Goal: Task Accomplishment & Management: Use online tool/utility

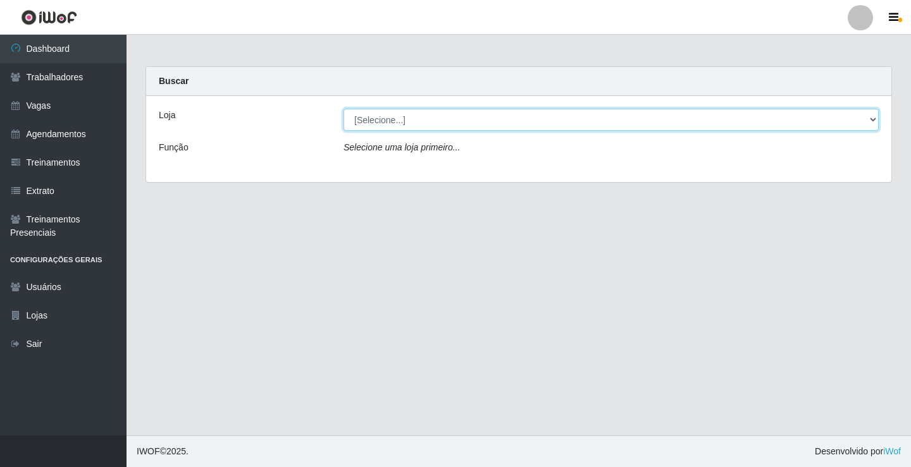
drag, startPoint x: 486, startPoint y: 109, endPoint x: 479, endPoint y: 118, distance: 11.3
click at [482, 114] on select "[Selecione...] Edilicya Supermercado" at bounding box center [610, 120] width 535 height 22
select select "460"
click at [343, 109] on select "[Selecione...] Edilicya Supermercado" at bounding box center [610, 120] width 535 height 22
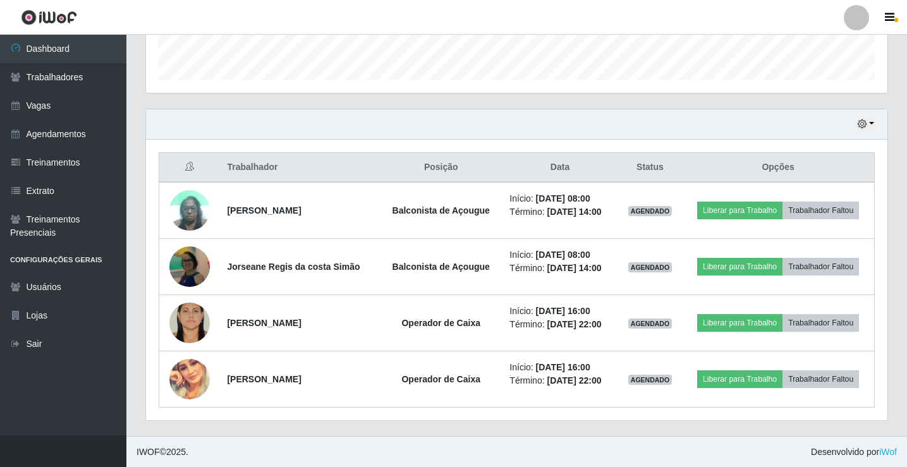
scroll to position [372, 0]
click at [875, 126] on button "button" at bounding box center [866, 123] width 18 height 15
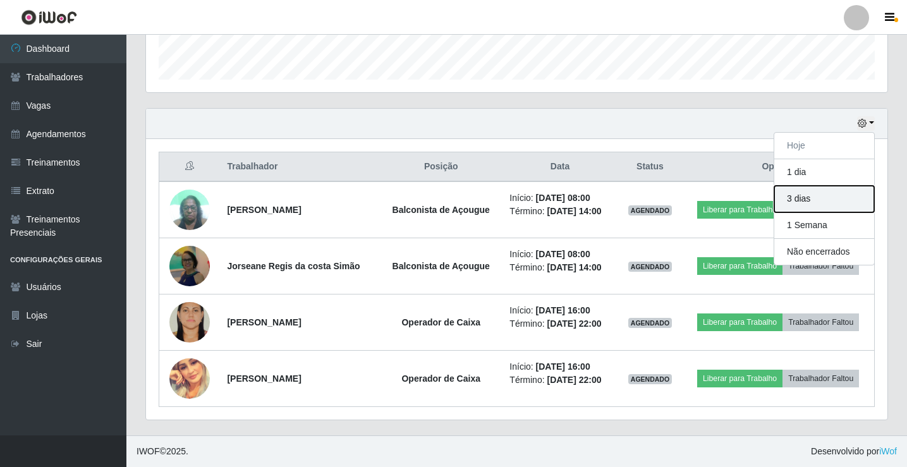
click at [806, 199] on button "3 dias" at bounding box center [825, 199] width 100 height 27
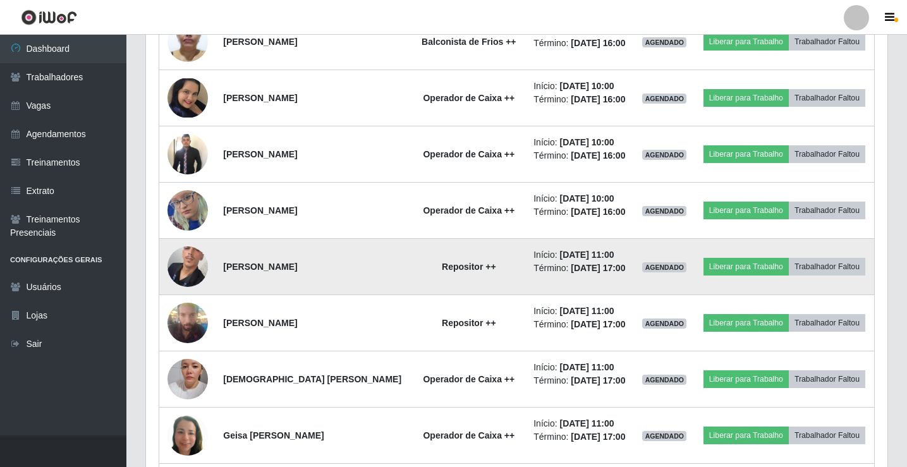
scroll to position [942, 0]
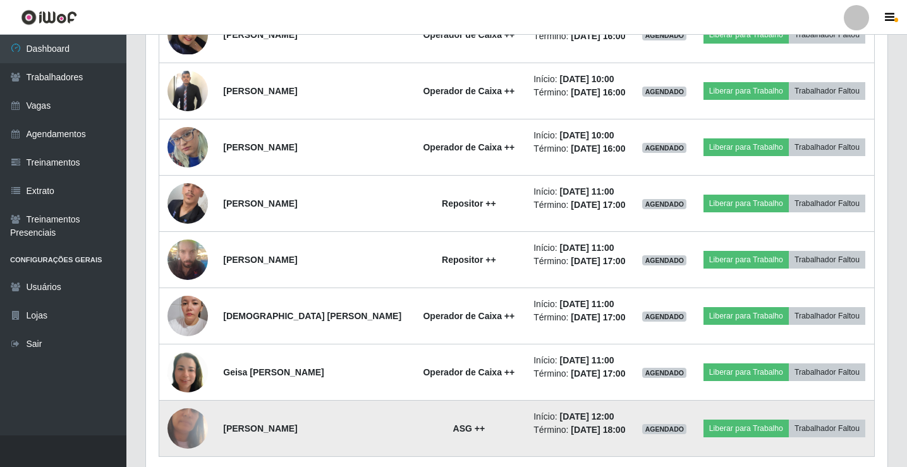
click at [453, 431] on strong "ASG ++" at bounding box center [469, 429] width 32 height 10
drag, startPoint x: 314, startPoint y: 425, endPoint x: 489, endPoint y: 427, distance: 175.8
click at [297, 424] on strong "Joselia Ferreira da Silva" at bounding box center [260, 429] width 74 height 10
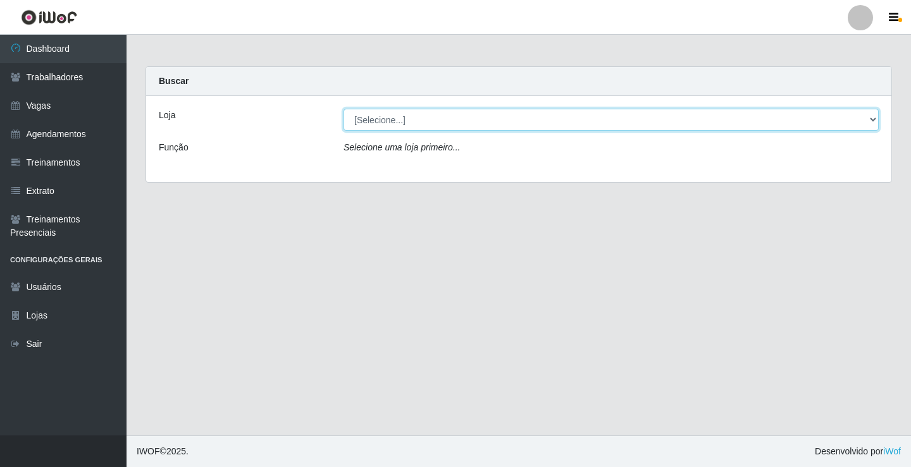
click at [391, 130] on select "[Selecione...] Edilicya Supermercado" at bounding box center [610, 120] width 535 height 22
select select "460"
click at [343, 109] on select "[Selecione...] Edilicya Supermercado" at bounding box center [610, 120] width 535 height 22
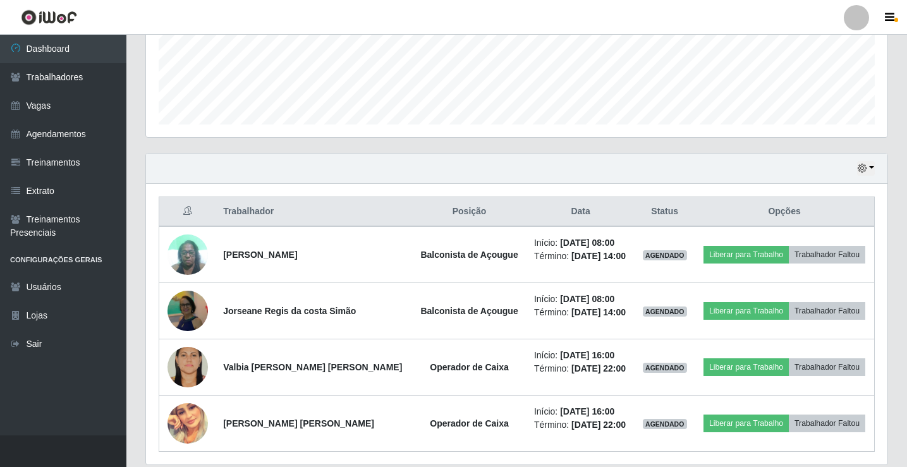
scroll to position [372, 0]
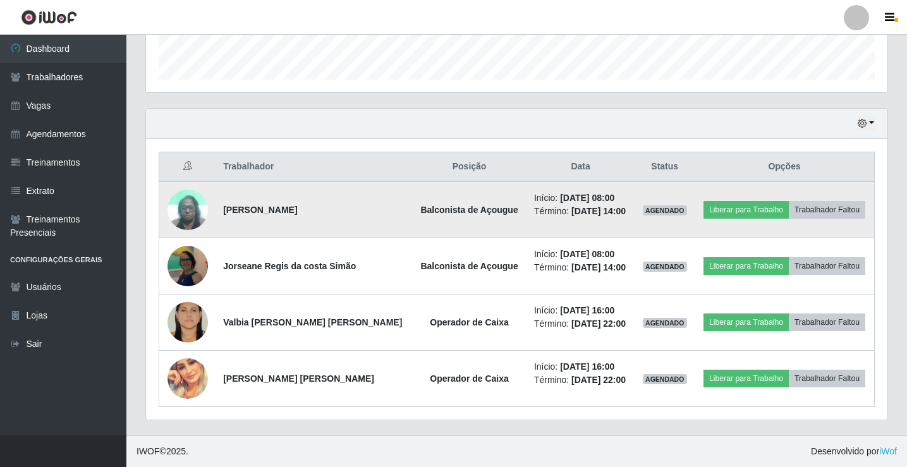
click at [271, 211] on strong "Zulmira oliveira rodrigues" at bounding box center [260, 210] width 74 height 10
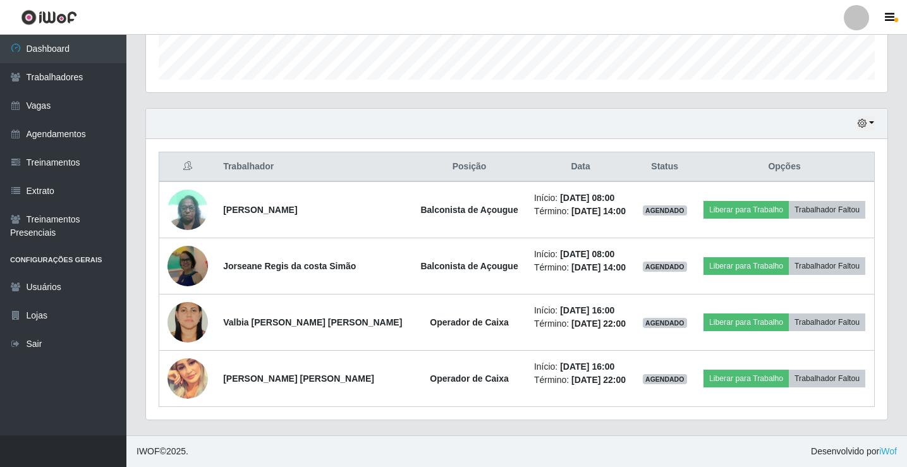
drag, startPoint x: 272, startPoint y: 163, endPoint x: 251, endPoint y: 167, distance: 21.3
click at [266, 164] on th "Trabalhador" at bounding box center [314, 167] width 197 height 30
click at [251, 167] on th "Trabalhador" at bounding box center [314, 167] width 197 height 30
click at [459, 168] on th "Posição" at bounding box center [469, 167] width 114 height 30
click at [45, 107] on link "Vagas" at bounding box center [63, 106] width 126 height 28
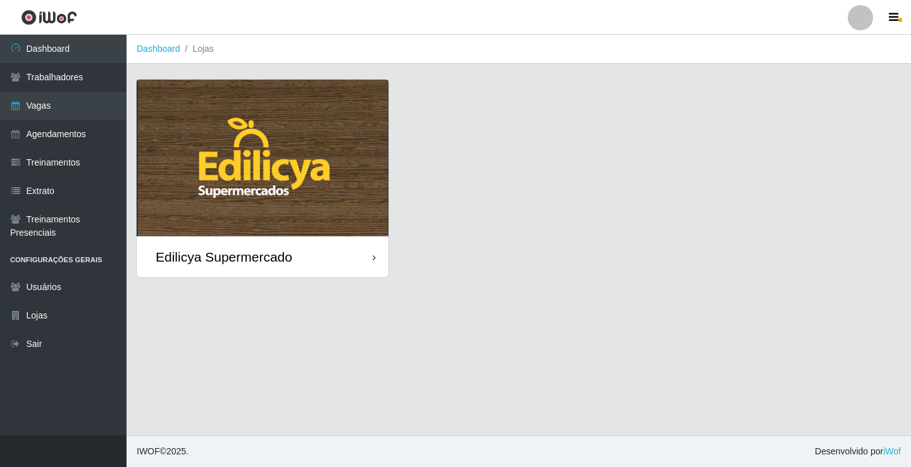
click at [199, 242] on div "Edilicya Supermercado" at bounding box center [263, 256] width 252 height 41
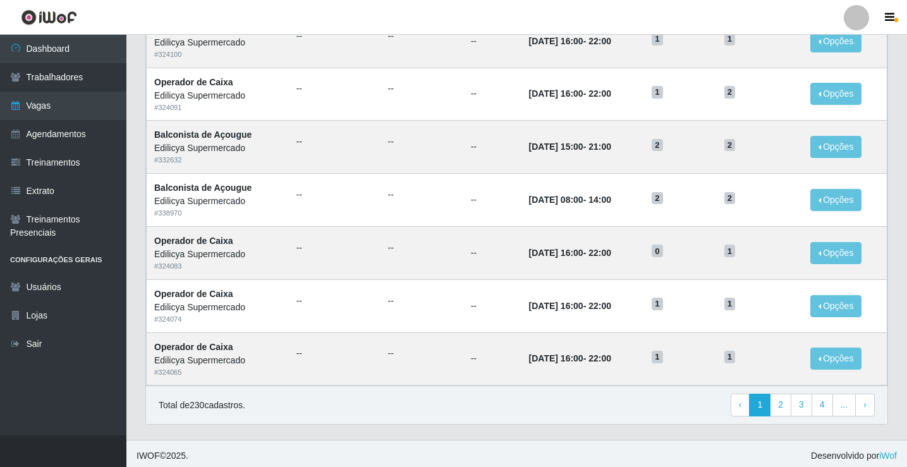
scroll to position [605, 0]
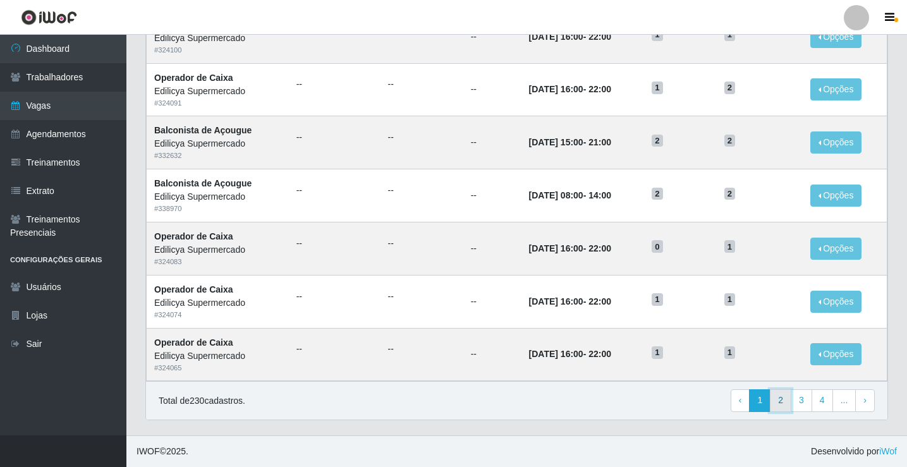
click at [789, 405] on link "2" at bounding box center [780, 401] width 21 height 23
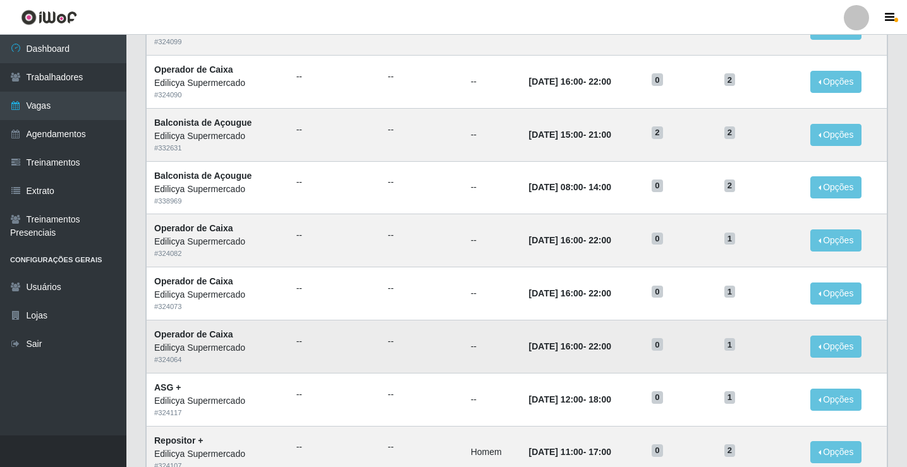
scroll to position [605, 0]
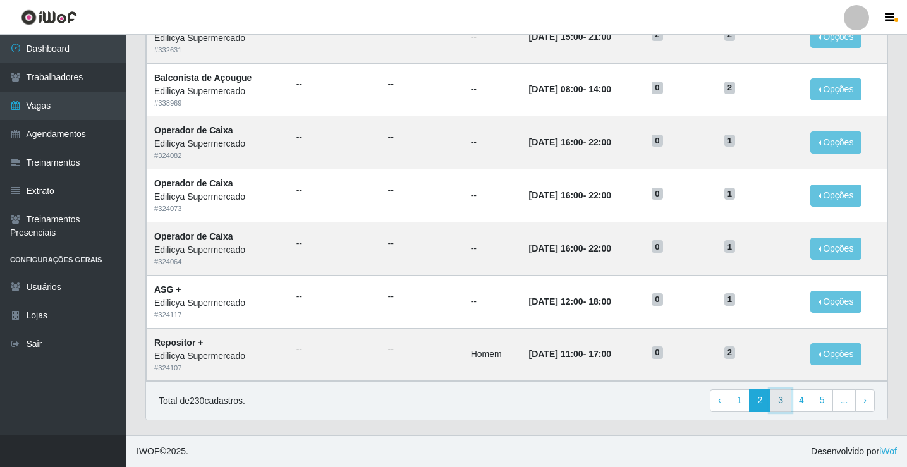
click at [782, 400] on link "3" at bounding box center [780, 401] width 21 height 23
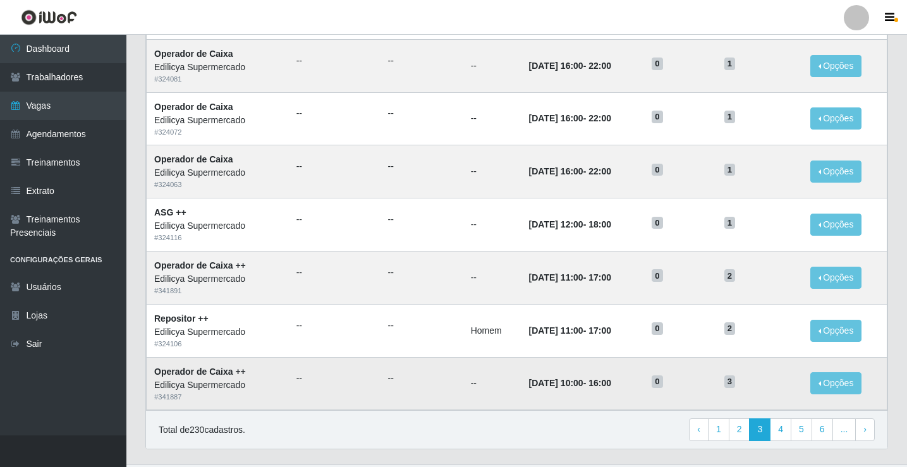
scroll to position [605, 0]
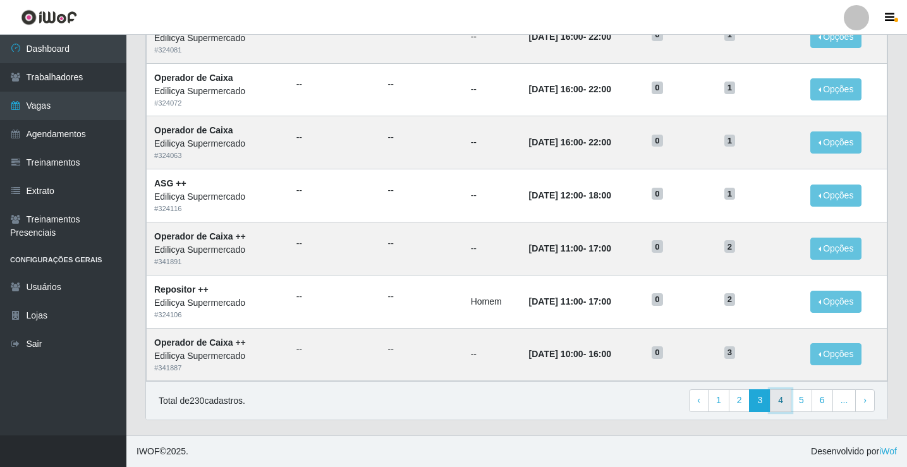
click at [789, 403] on link "4" at bounding box center [780, 401] width 21 height 23
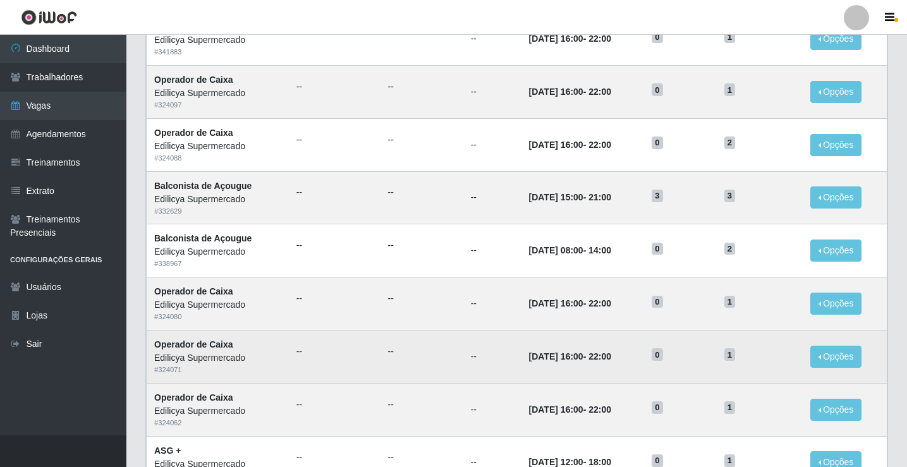
scroll to position [253, 0]
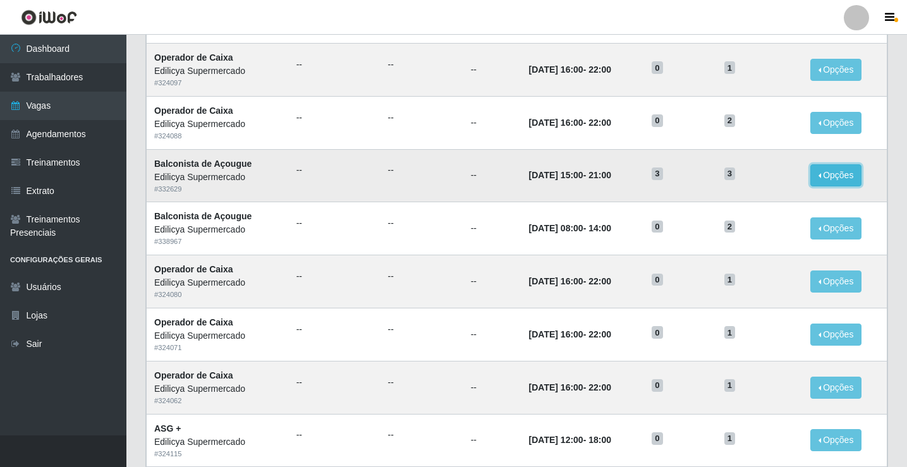
click at [852, 181] on button "Opções" at bounding box center [837, 175] width 52 height 22
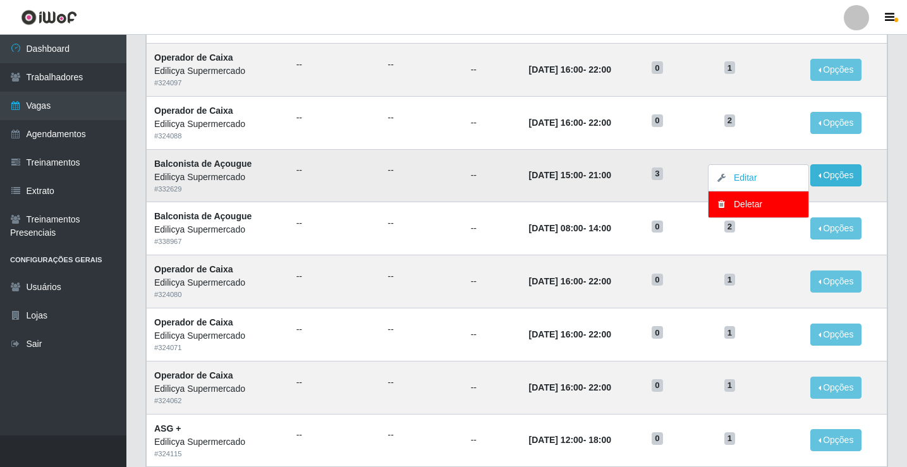
drag, startPoint x: 605, startPoint y: 178, endPoint x: 593, endPoint y: 182, distance: 12.6
click at [603, 179] on time "21:00" at bounding box center [600, 175] width 23 height 10
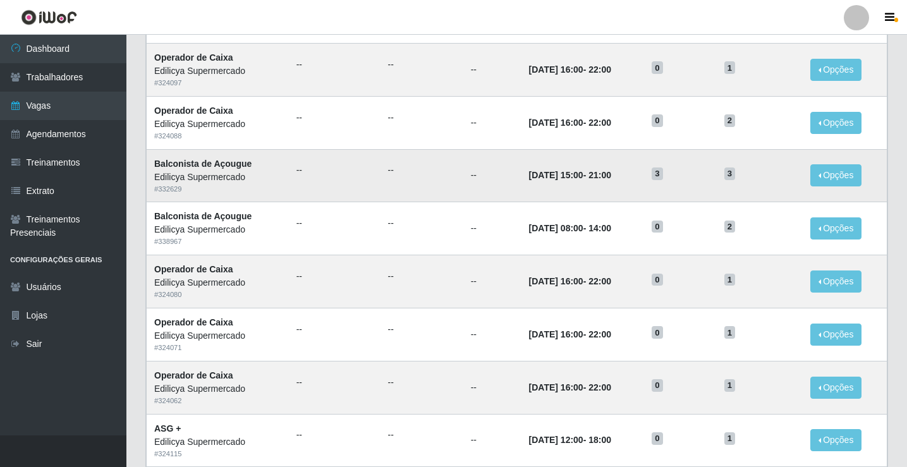
drag, startPoint x: 564, startPoint y: 175, endPoint x: 374, endPoint y: 154, distance: 191.5
click at [563, 175] on time "04/09/2025, 15:00" at bounding box center [556, 175] width 54 height 10
click at [388, 175] on ul "--" at bounding box center [422, 170] width 68 height 13
drag, startPoint x: 489, startPoint y: 195, endPoint x: 508, endPoint y: 193, distance: 19.1
click at [490, 195] on td "--" at bounding box center [493, 175] width 58 height 53
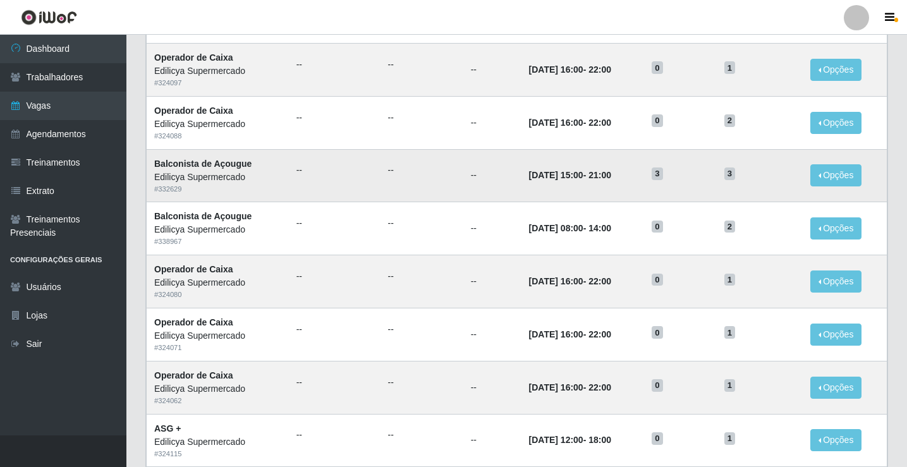
click at [527, 190] on td "04/09/2025, 15:00 - 21:00" at bounding box center [583, 175] width 123 height 53
click at [36, 90] on link "Trabalhadores" at bounding box center [63, 77] width 126 height 28
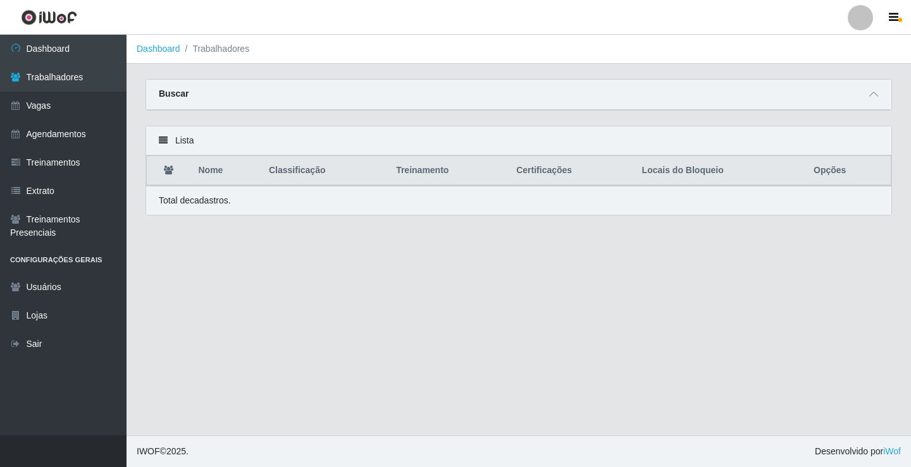
click at [206, 171] on th "Nome" at bounding box center [226, 171] width 70 height 30
click at [220, 57] on ol "Dashboard Trabalhadores" at bounding box center [518, 49] width 784 height 29
click at [222, 53] on li "Trabalhadores" at bounding box center [215, 48] width 70 height 13
click at [161, 51] on link "Dashboard" at bounding box center [159, 49] width 44 height 10
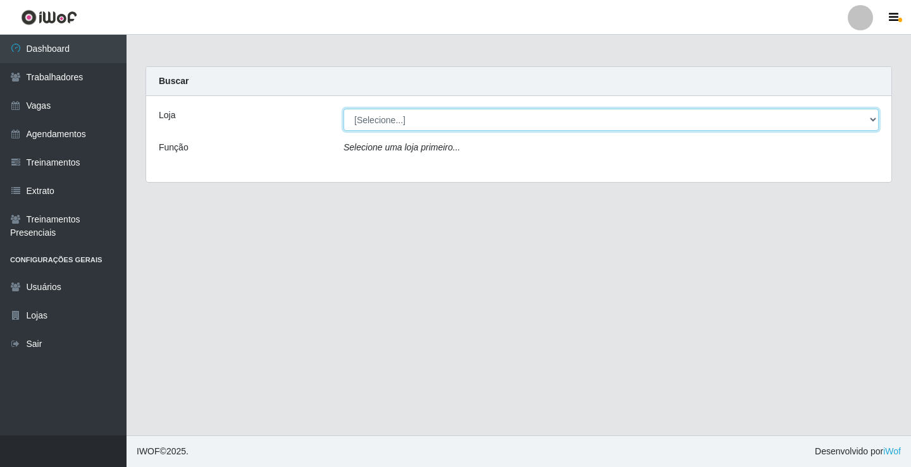
click at [393, 121] on select "[Selecione...] Edilicya Supermercado" at bounding box center [610, 120] width 535 height 22
select select "460"
click at [343, 109] on select "[Selecione...] Edilicya Supermercado" at bounding box center [610, 120] width 535 height 22
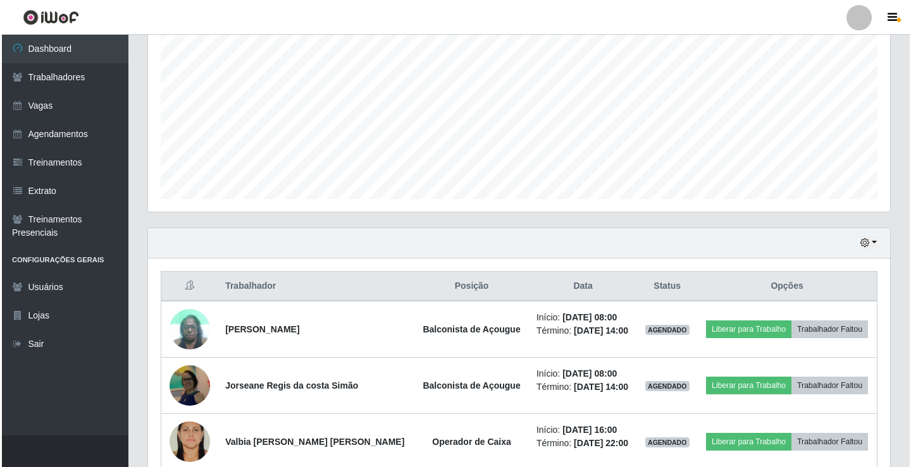
scroll to position [316, 0]
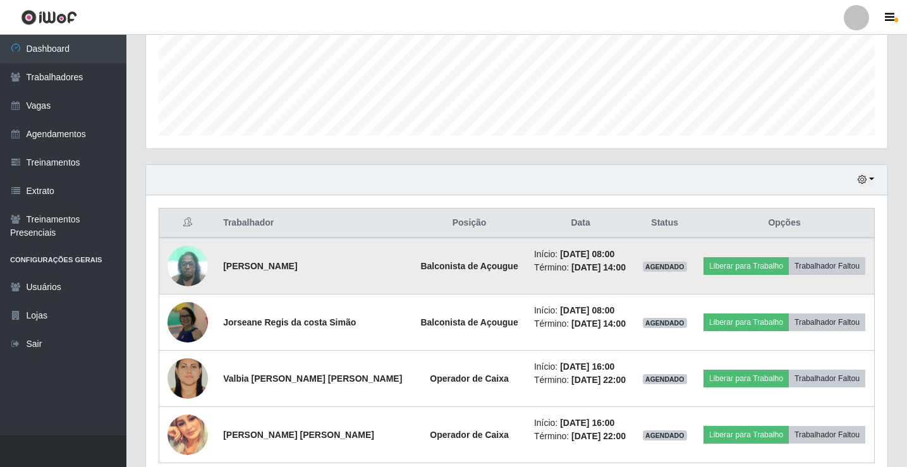
click at [276, 267] on strong "[PERSON_NAME]" at bounding box center [260, 266] width 74 height 10
click at [177, 264] on img at bounding box center [188, 266] width 40 height 54
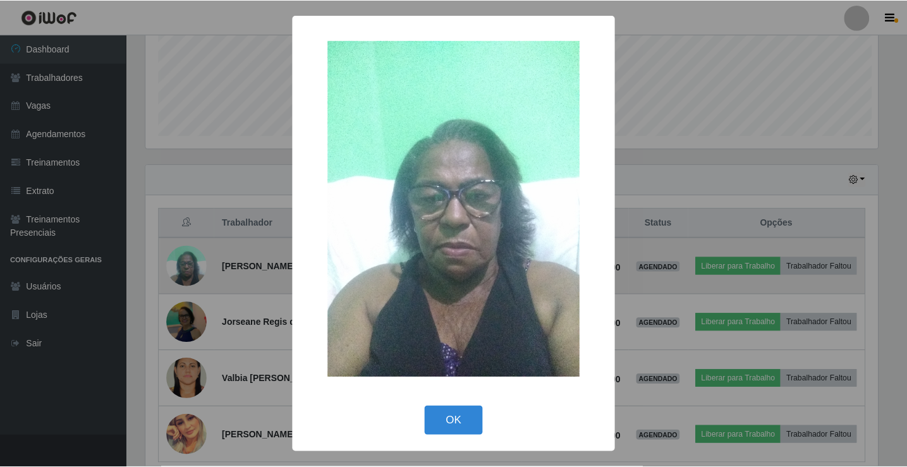
scroll to position [262, 735]
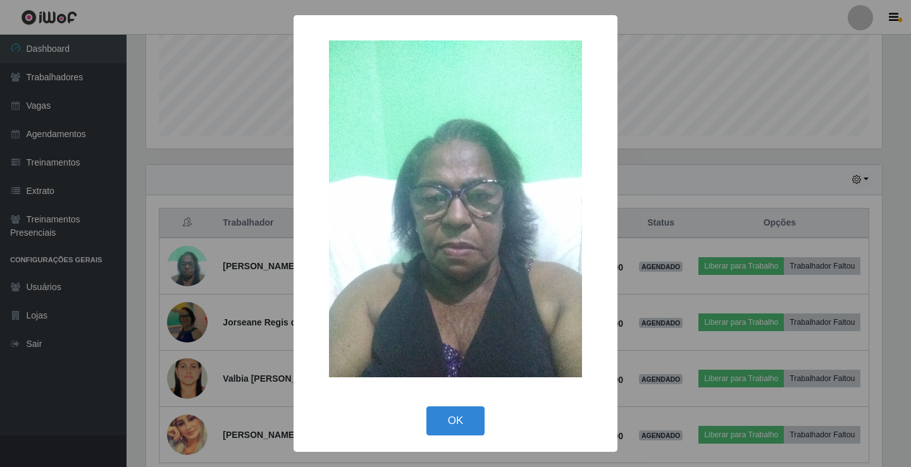
click at [238, 266] on div "× OK Cancel" at bounding box center [455, 233] width 911 height 467
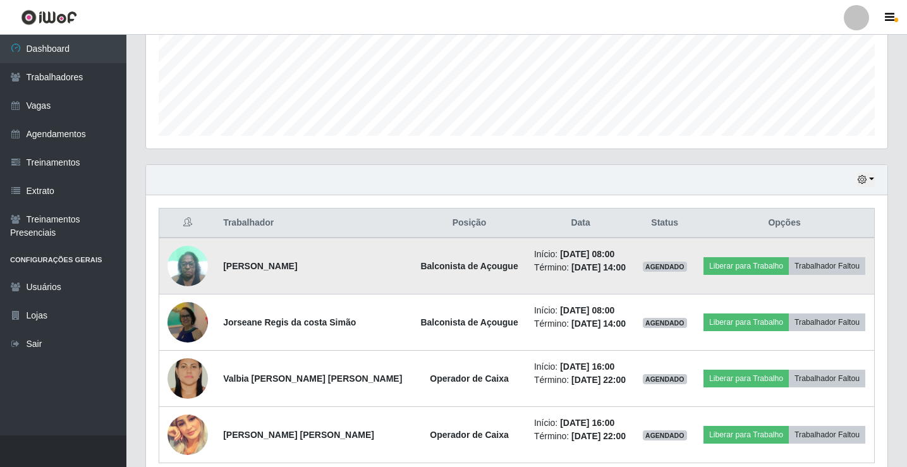
scroll to position [262, 742]
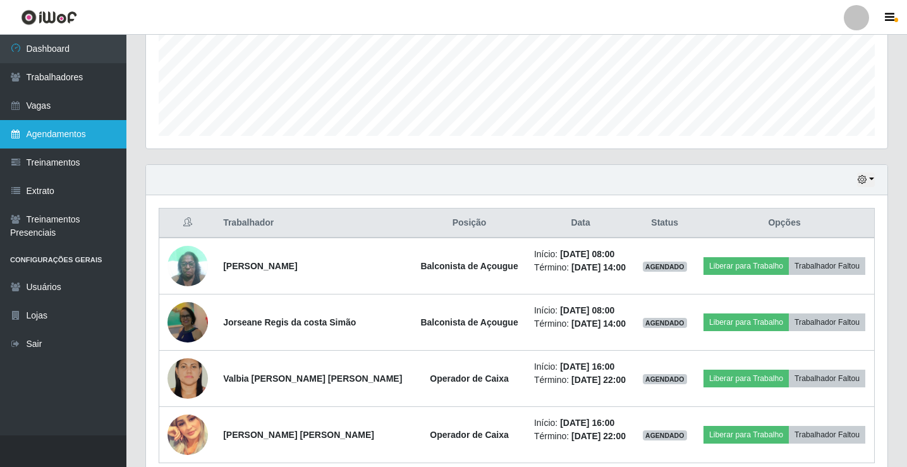
click at [64, 135] on link "Agendamentos" at bounding box center [63, 134] width 126 height 28
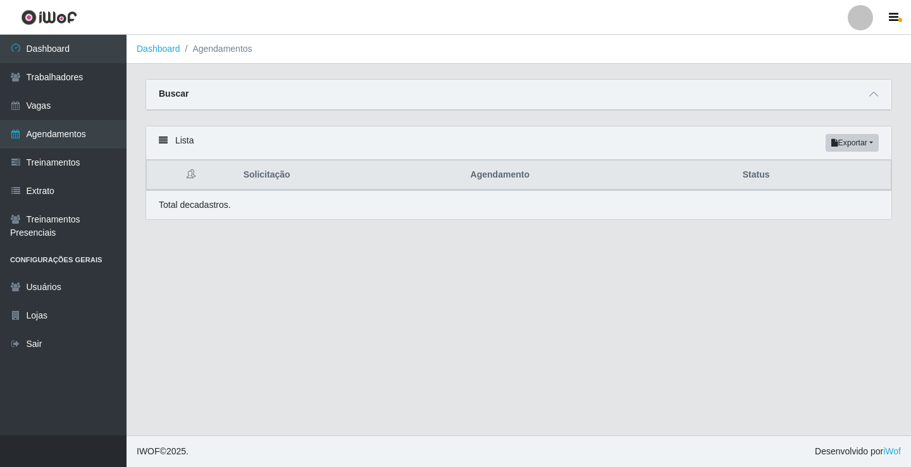
click at [190, 171] on icon at bounding box center [191, 173] width 9 height 9
click at [165, 143] on icon at bounding box center [163, 140] width 9 height 9
click at [74, 162] on link "Treinamentos" at bounding box center [63, 163] width 126 height 28
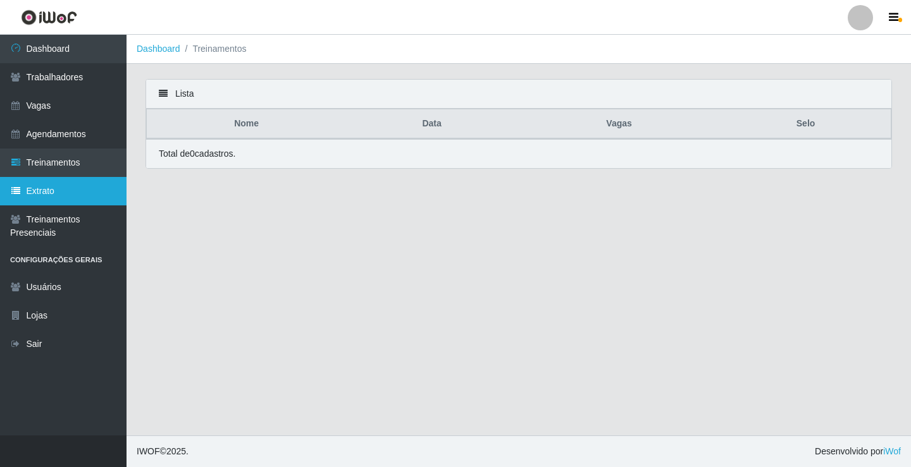
click at [56, 197] on link "Extrato" at bounding box center [63, 191] width 126 height 28
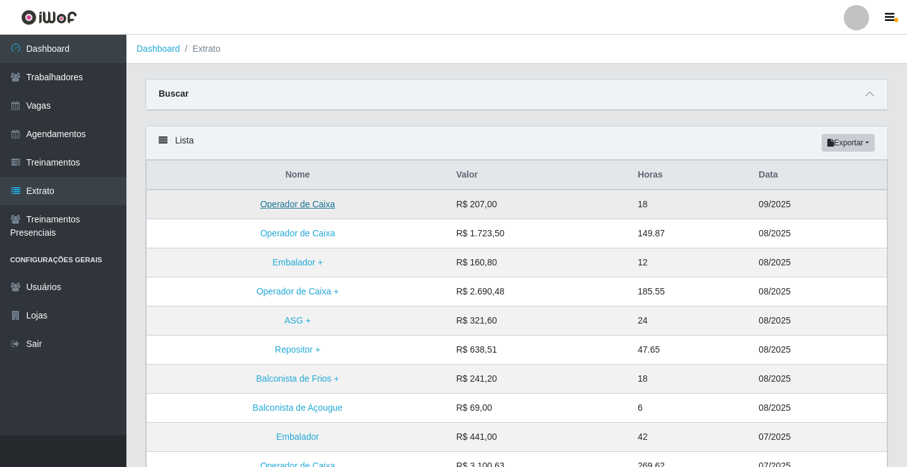
click at [320, 209] on link "Operador de Caixa" at bounding box center [298, 204] width 75 height 10
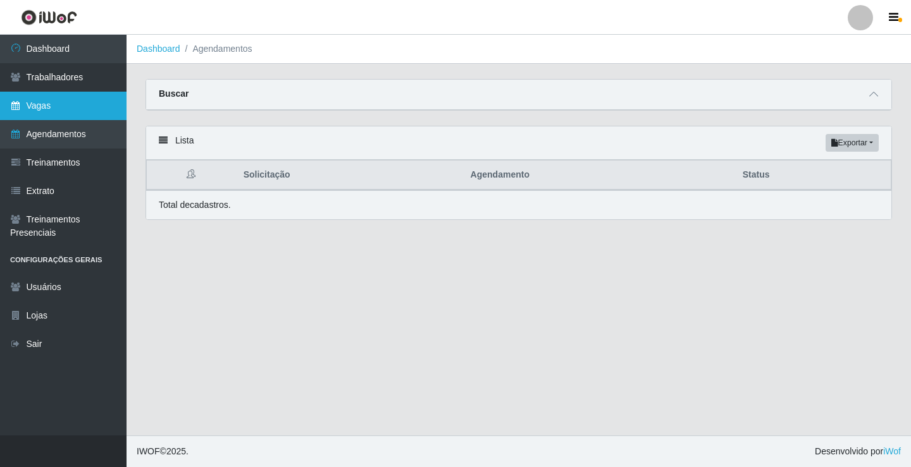
click at [60, 104] on link "Vagas" at bounding box center [63, 106] width 126 height 28
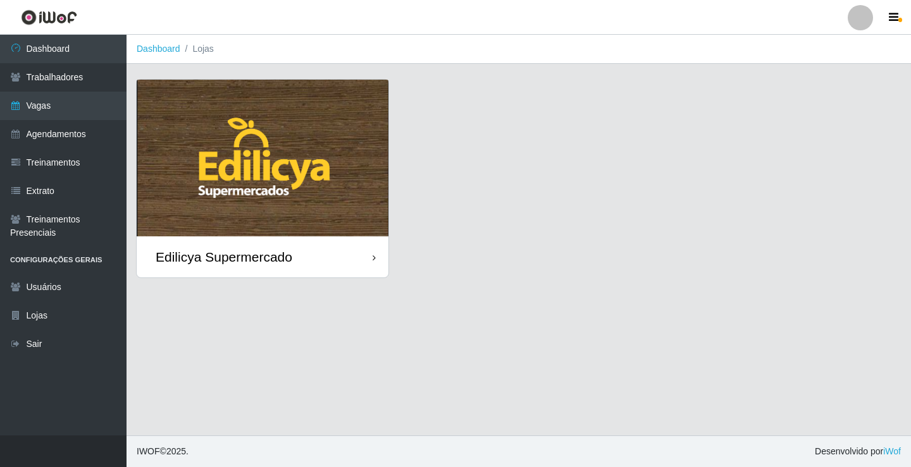
click at [218, 255] on div "Edilicya Supermercado" at bounding box center [224, 257] width 137 height 16
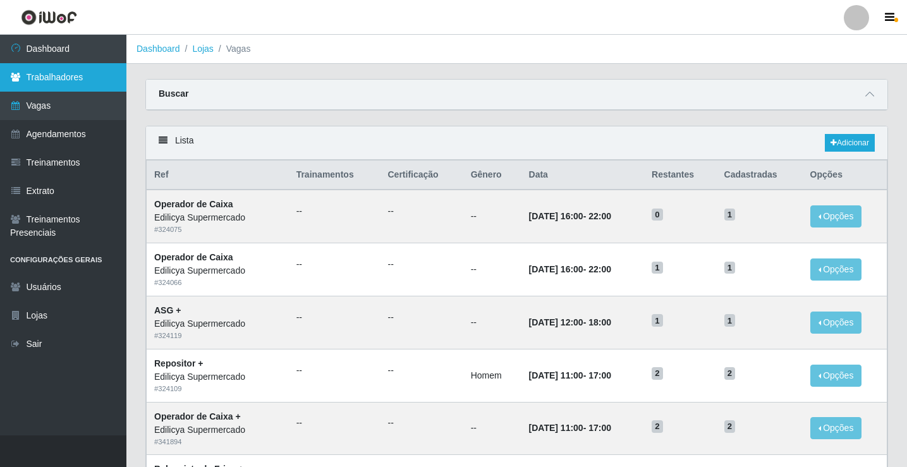
click at [54, 83] on link "Trabalhadores" at bounding box center [63, 77] width 126 height 28
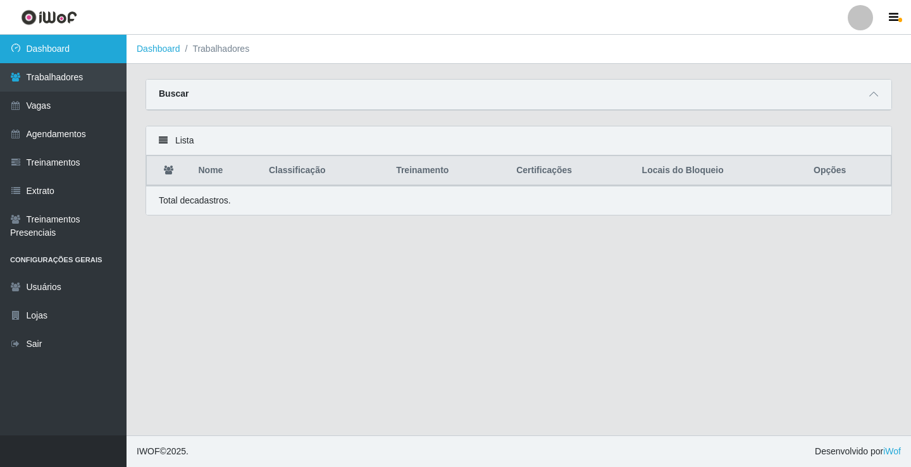
click at [59, 55] on link "Dashboard" at bounding box center [63, 49] width 126 height 28
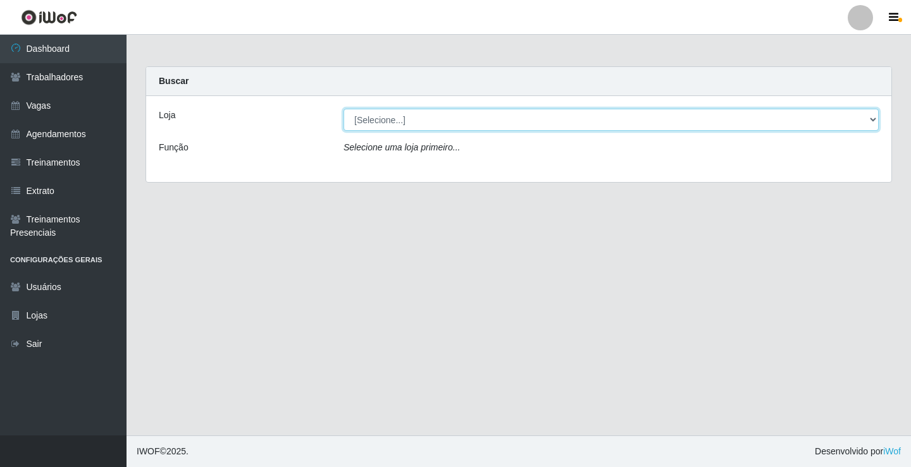
click at [382, 123] on select "[Selecione...] Edilicya Supermercado" at bounding box center [610, 120] width 535 height 22
select select "460"
click at [343, 109] on select "[Selecione...] Edilicya Supermercado" at bounding box center [610, 120] width 535 height 22
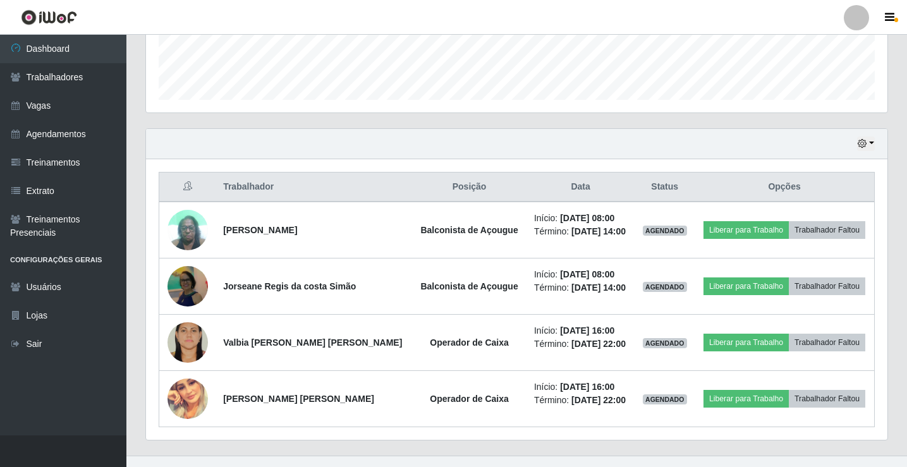
scroll to position [372, 0]
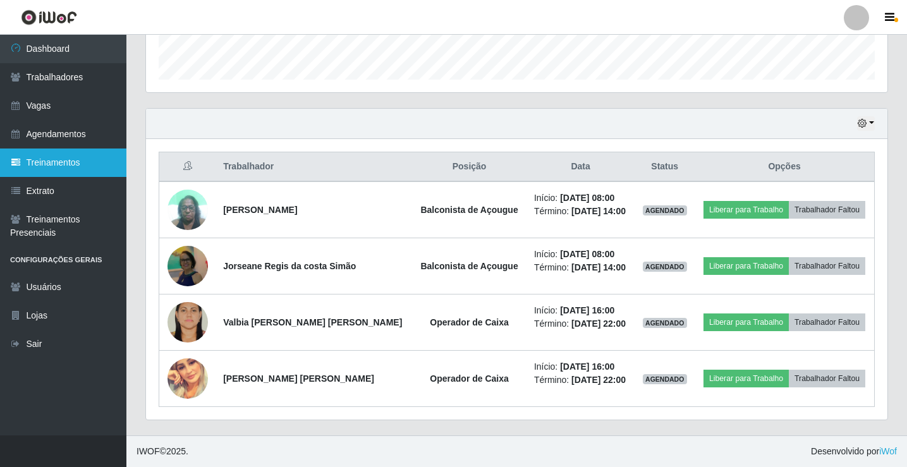
click at [41, 163] on link "Treinamentos" at bounding box center [63, 163] width 126 height 28
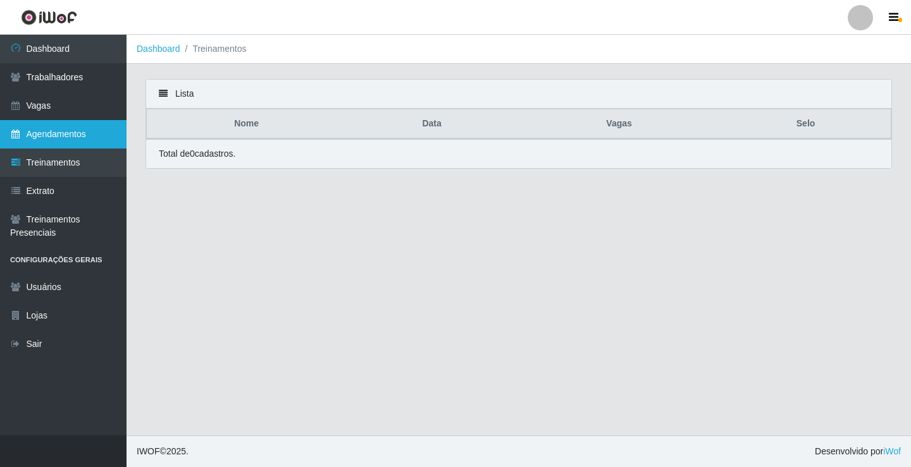
click at [61, 137] on link "Agendamentos" at bounding box center [63, 134] width 126 height 28
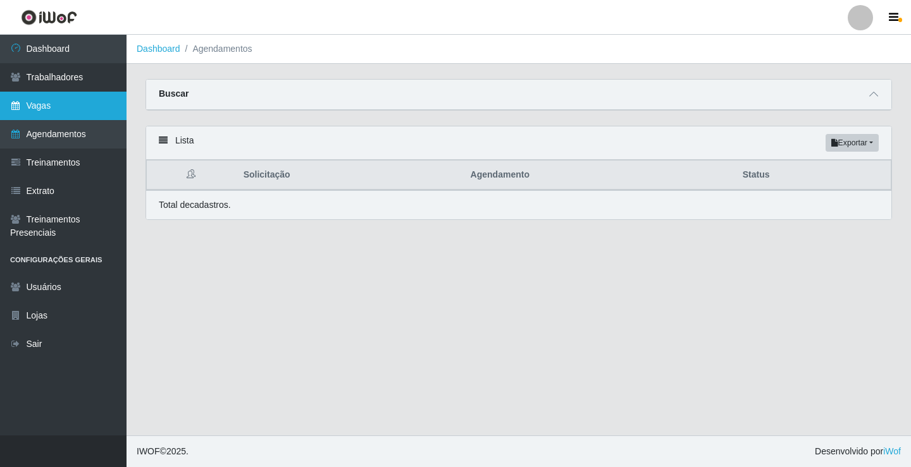
click at [54, 109] on link "Vagas" at bounding box center [63, 106] width 126 height 28
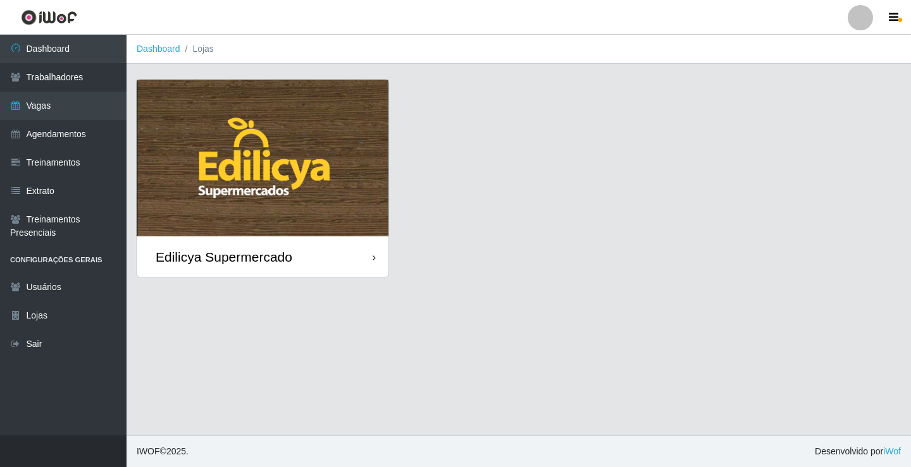
click at [217, 262] on div "Edilicya Supermercado" at bounding box center [224, 257] width 137 height 16
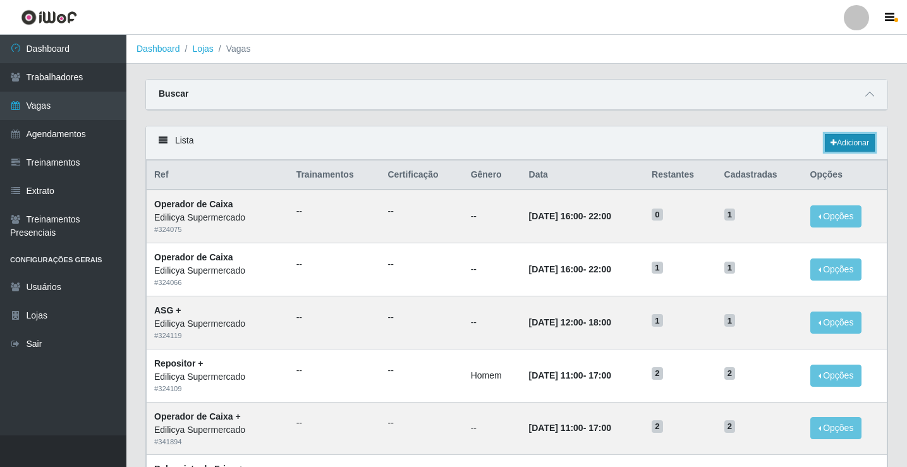
click at [849, 140] on link "Adicionar" at bounding box center [850, 143] width 50 height 18
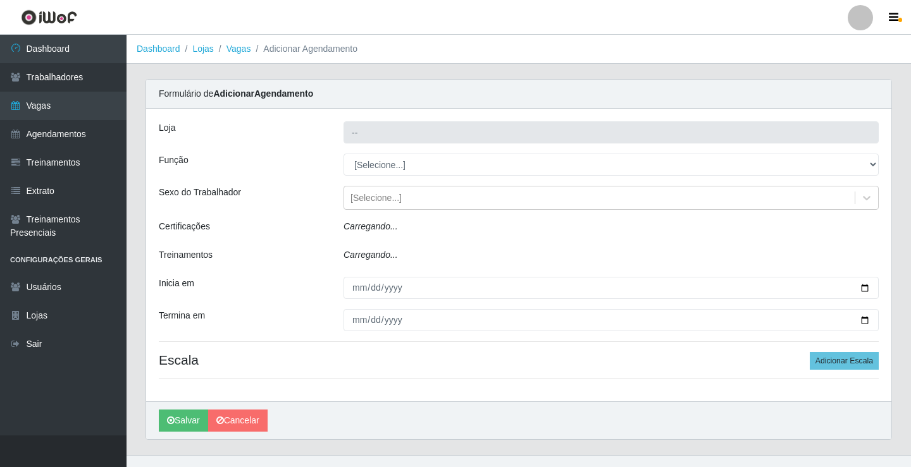
type input "Edilicya Supermercado"
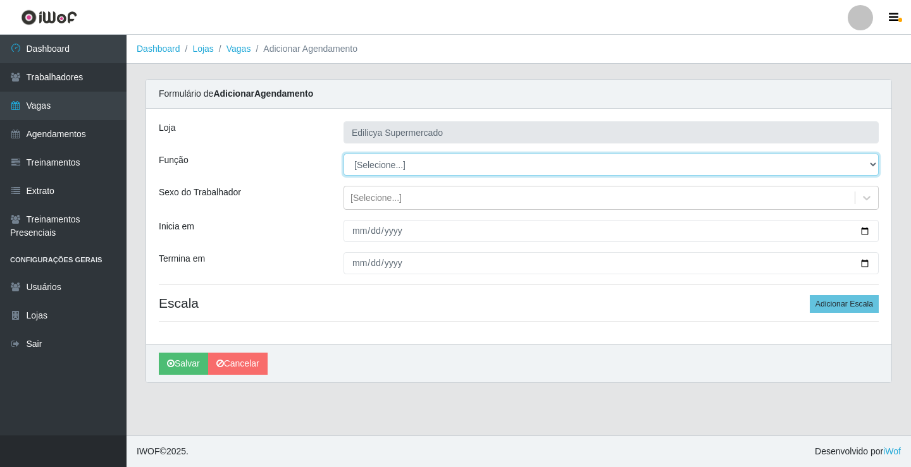
click at [438, 164] on select "[Selecione...] ASG ASG + ASG ++ Auxiliar de Estacionamento Auxiliar de Estacion…" at bounding box center [610, 165] width 535 height 22
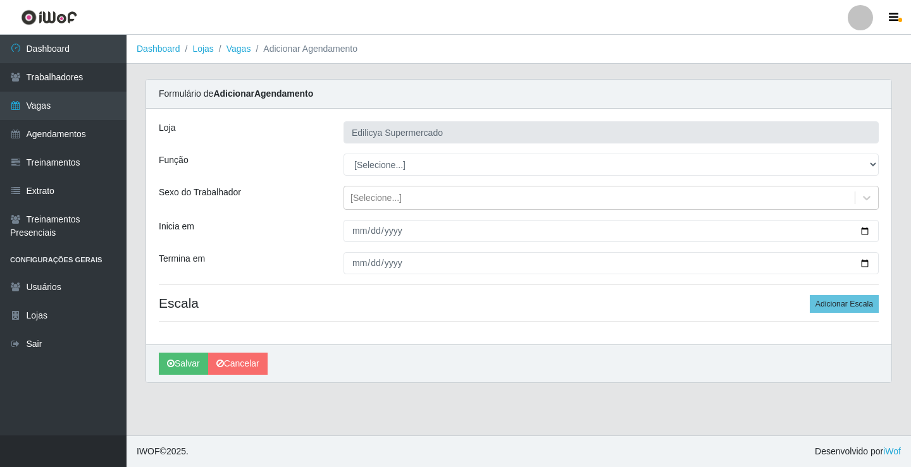
click at [295, 207] on div "Sexo do Trabalhador" at bounding box center [241, 198] width 185 height 24
click at [66, 75] on link "Trabalhadores" at bounding box center [63, 77] width 126 height 28
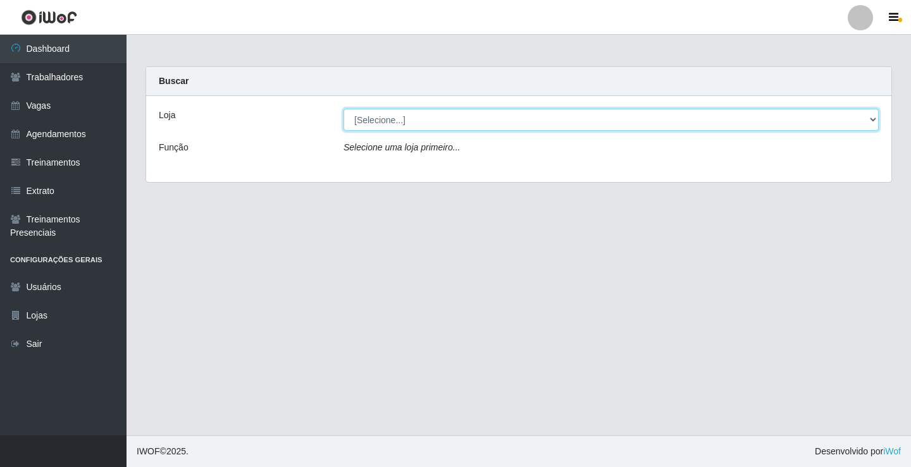
click at [459, 126] on select "[Selecione...] Edilicya Supermercado" at bounding box center [610, 120] width 535 height 22
select select "460"
click at [343, 109] on select "[Selecione...] Edilicya Supermercado" at bounding box center [610, 120] width 535 height 22
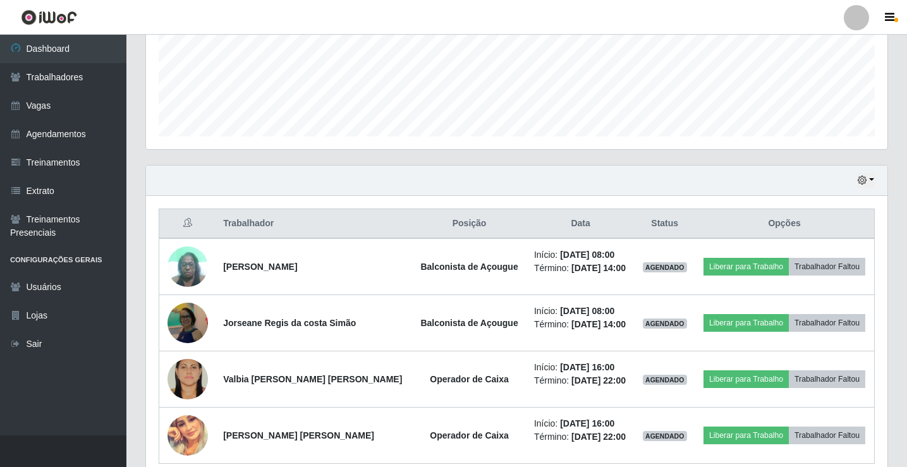
scroll to position [316, 0]
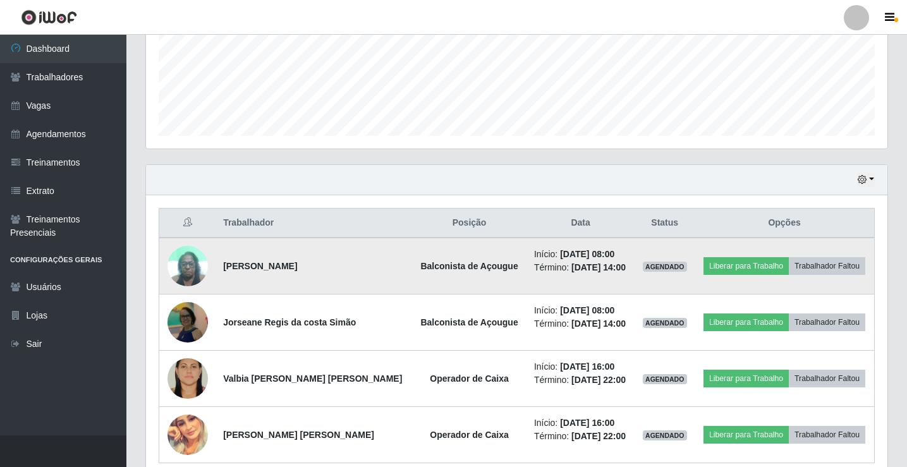
click at [453, 266] on strong "Balconista de Açougue" at bounding box center [469, 266] width 97 height 10
click at [580, 255] on time "[DATE] 08:00" at bounding box center [587, 254] width 54 height 10
click at [669, 274] on td "AGENDADO" at bounding box center [665, 266] width 60 height 57
click at [670, 271] on span "AGENDADO" at bounding box center [665, 267] width 44 height 10
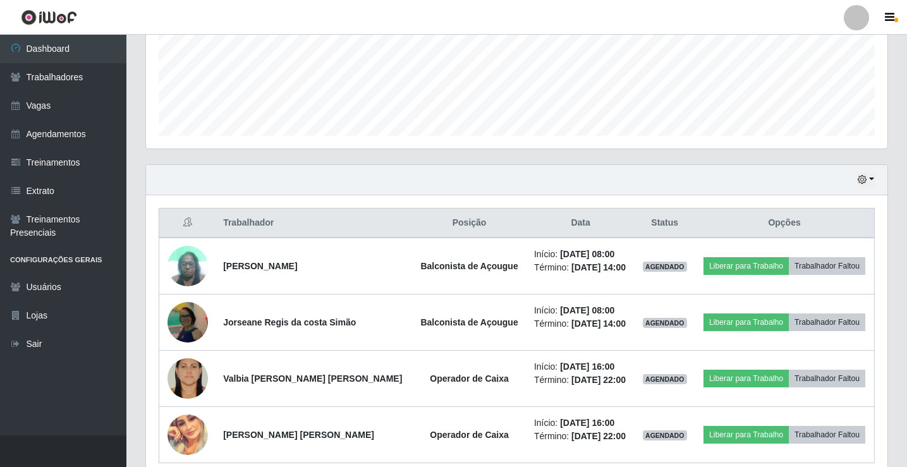
click at [306, 237] on th "Trabalhador" at bounding box center [314, 224] width 197 height 30
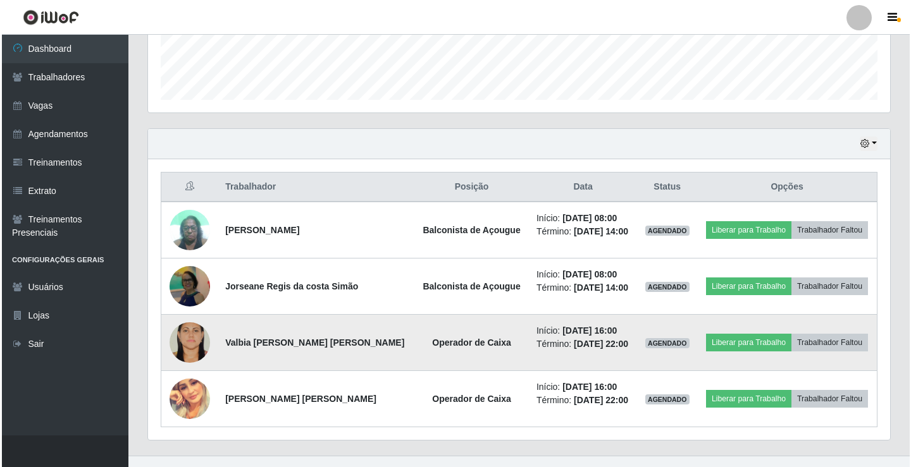
scroll to position [372, 0]
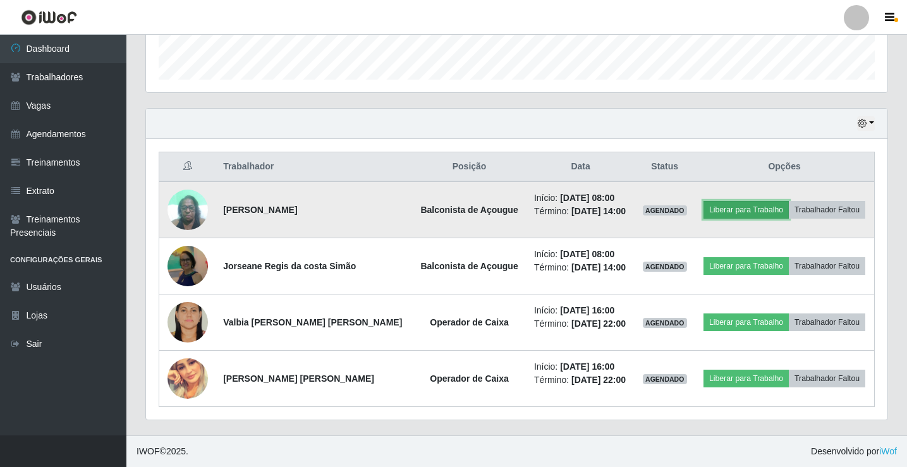
click at [726, 214] on button "Liberar para Trabalho" at bounding box center [746, 210] width 85 height 18
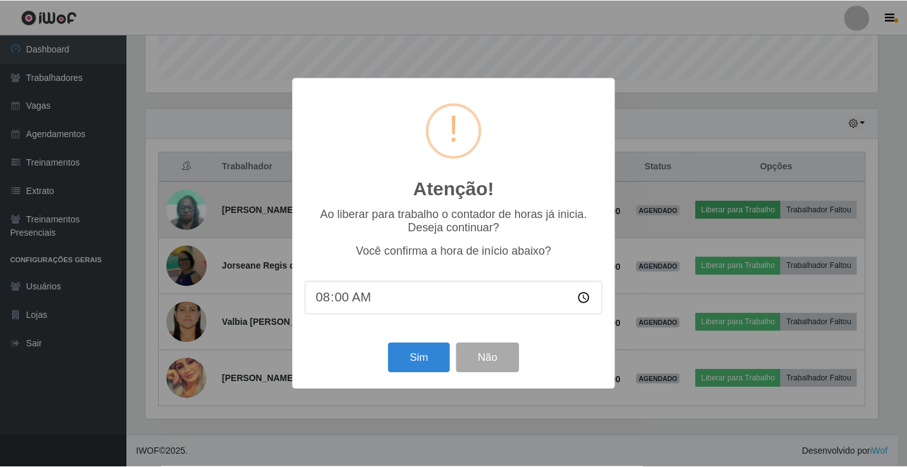
scroll to position [262, 735]
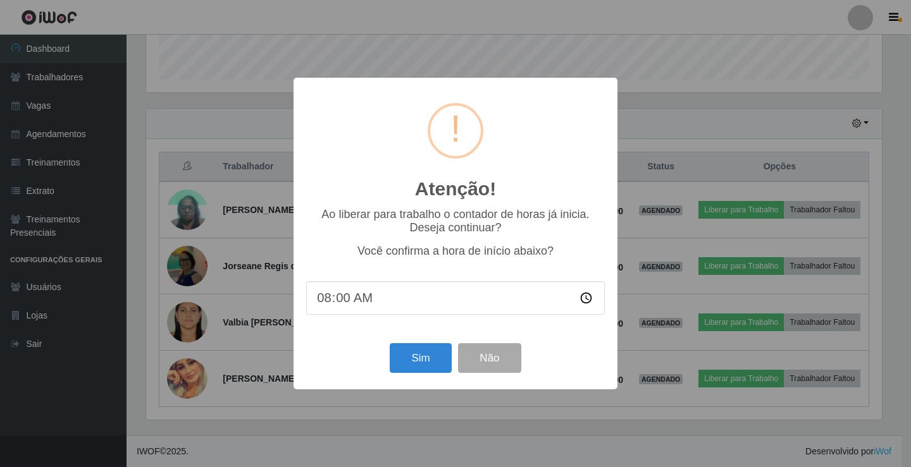
click at [362, 300] on input "08:00" at bounding box center [455, 298] width 298 height 34
click at [337, 304] on input "08:00" at bounding box center [455, 298] width 298 height 34
type input "08:17"
click at [419, 357] on button "Sim" at bounding box center [420, 358] width 61 height 30
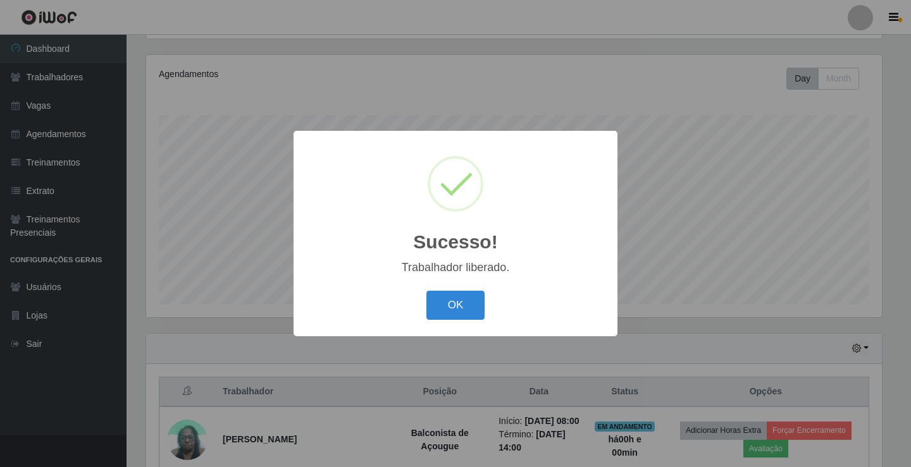
click at [469, 308] on button "OK" at bounding box center [455, 306] width 59 height 30
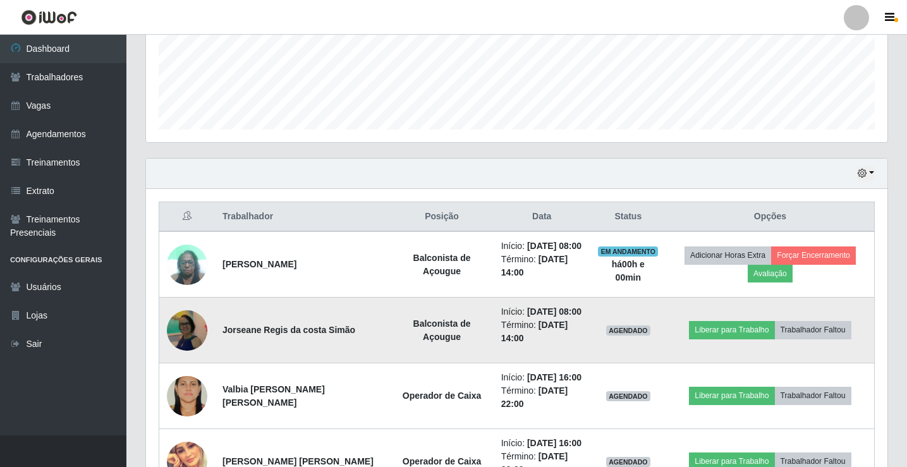
scroll to position [337, 0]
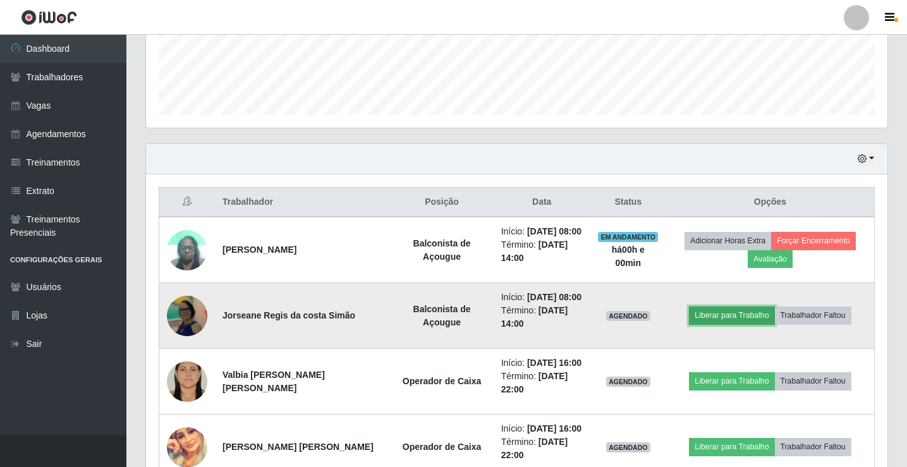
click at [701, 317] on button "Liberar para Trabalho" at bounding box center [731, 316] width 85 height 18
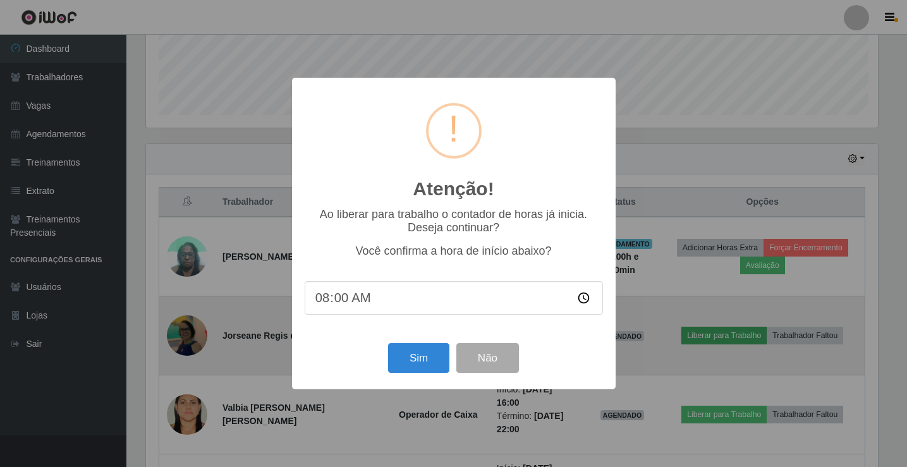
scroll to position [262, 735]
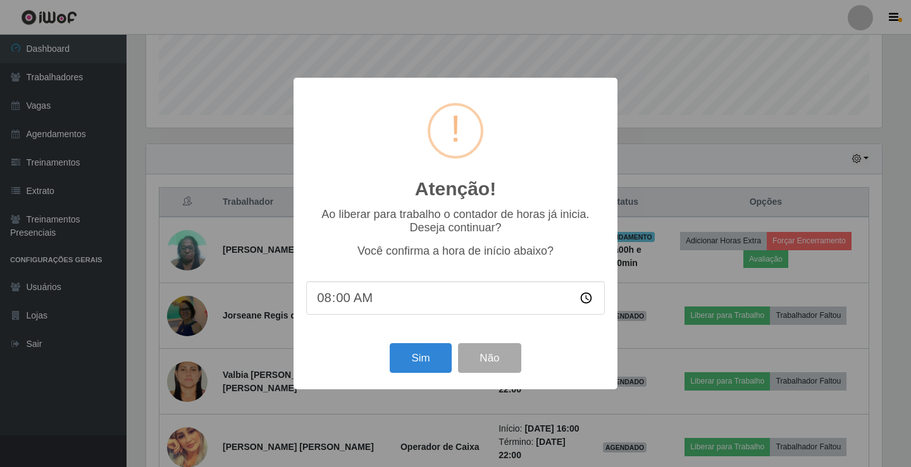
click at [340, 301] on input "08:00" at bounding box center [455, 298] width 298 height 34
type input "08:17"
click at [422, 364] on button "Sim" at bounding box center [420, 358] width 61 height 30
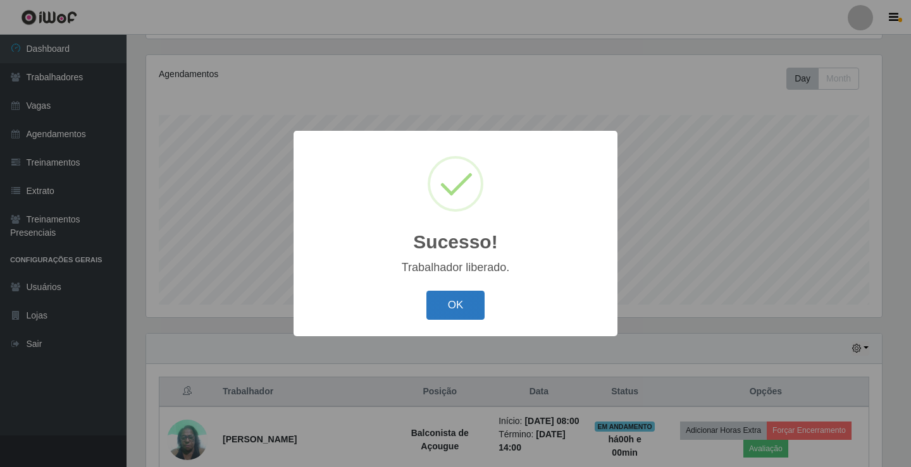
click at [464, 305] on button "OK" at bounding box center [455, 306] width 59 height 30
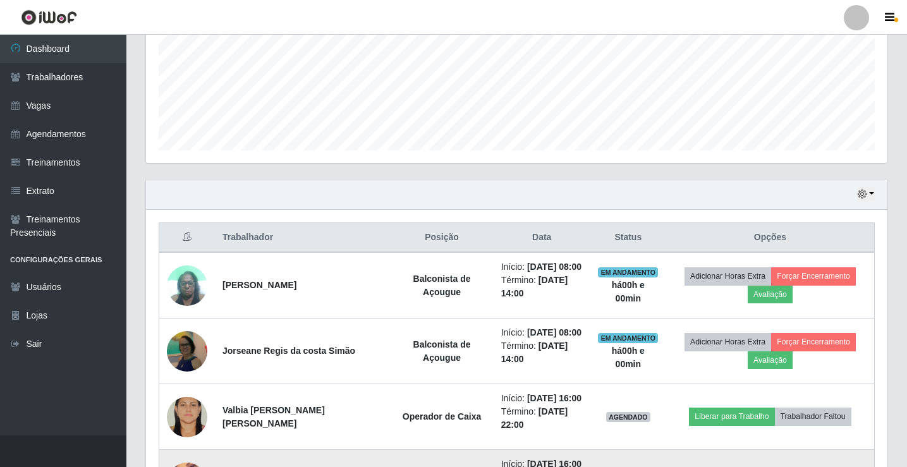
scroll to position [337, 0]
